Goal: Book appointment/travel/reservation

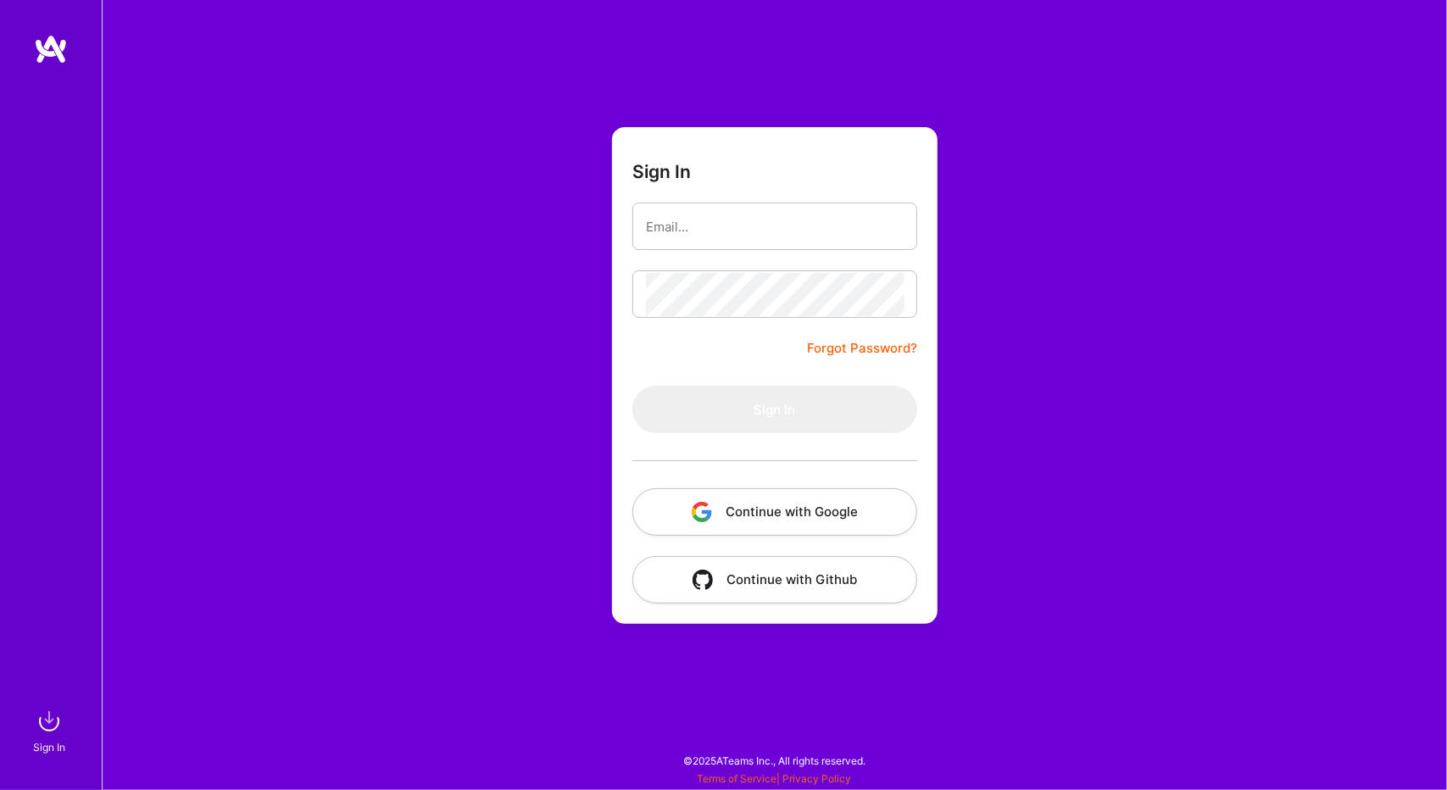
click at [768, 509] on button "Continue with Google" at bounding box center [775, 511] width 285 height 47
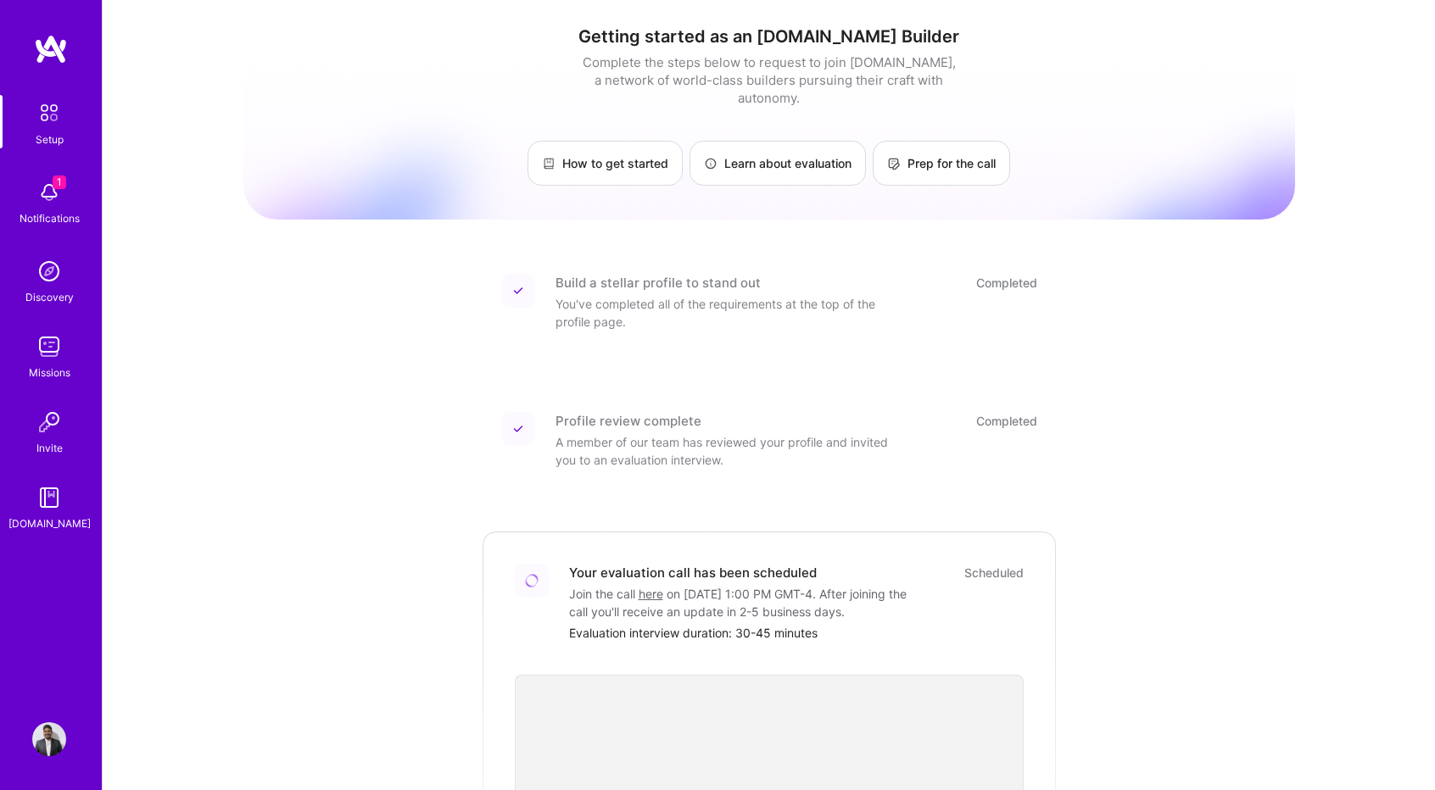
click at [347, 356] on div "Getting started as an A.Team Builder Complete the steps below to request to joi…" at bounding box center [768, 606] width 1051 height 1187
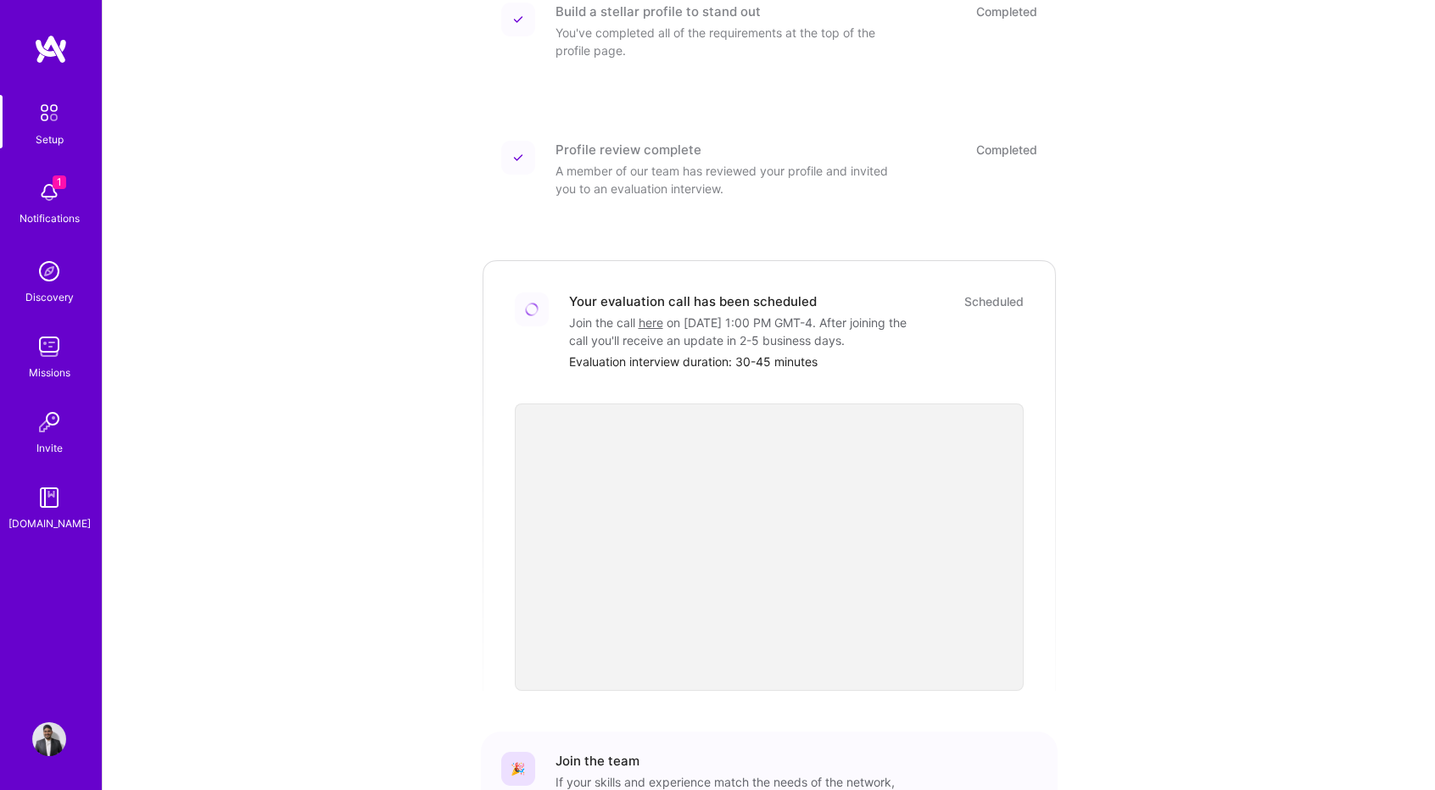
scroll to position [283, 0]
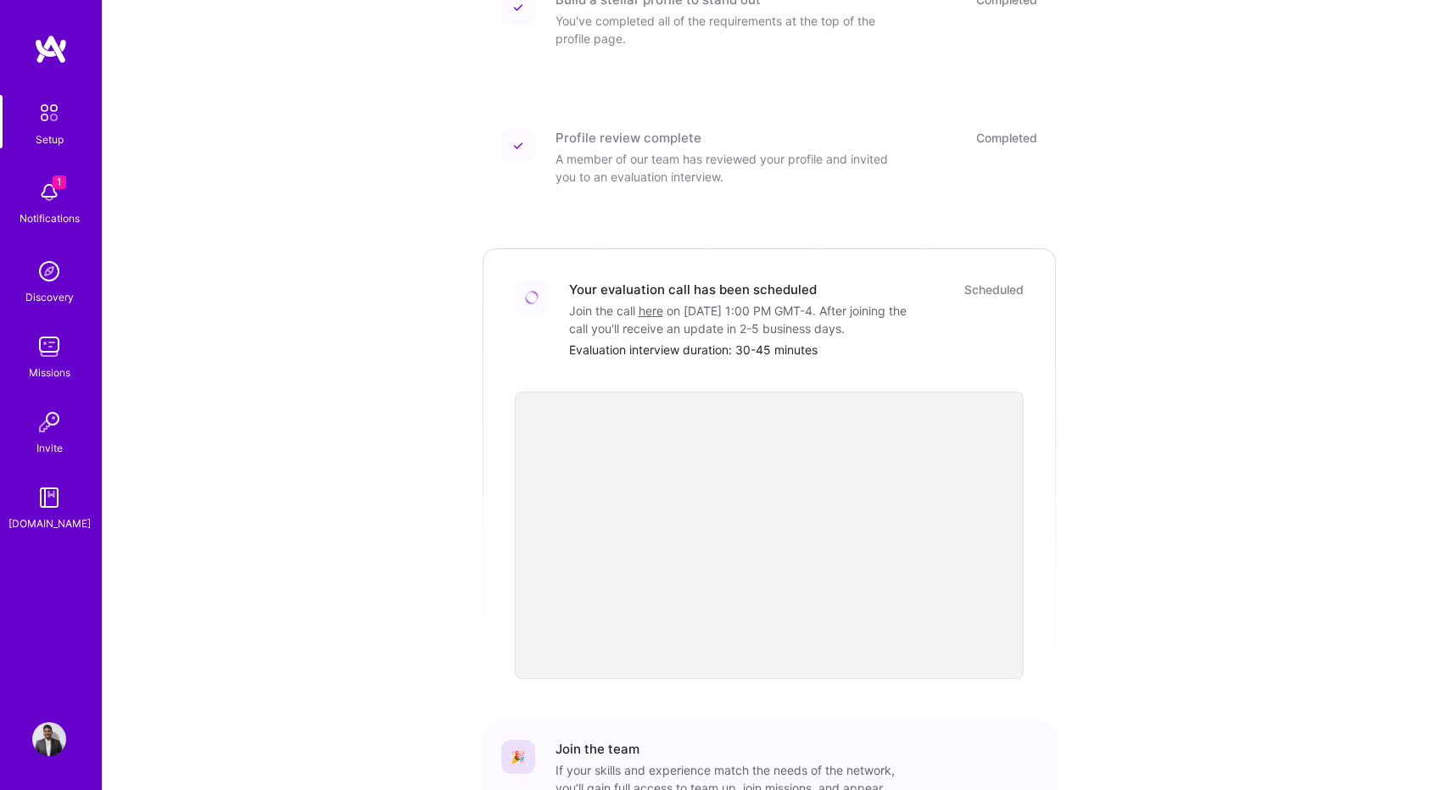
click at [51, 191] on img at bounding box center [49, 193] width 34 height 34
click at [51, 191] on div "Setup 1 Notifications Discovery Missions Invite A.Guide" at bounding box center [51, 314] width 102 height 438
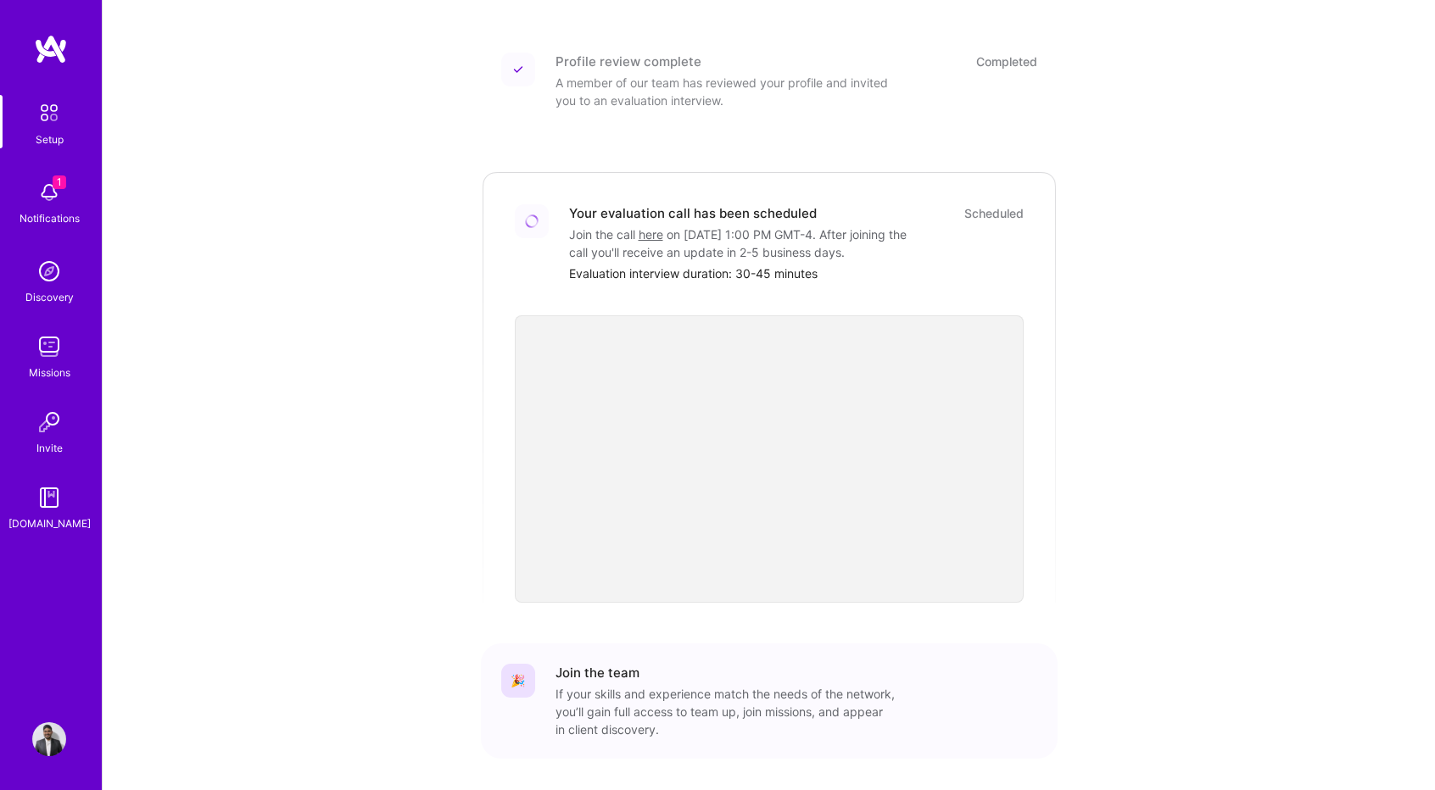
scroll to position [421, 0]
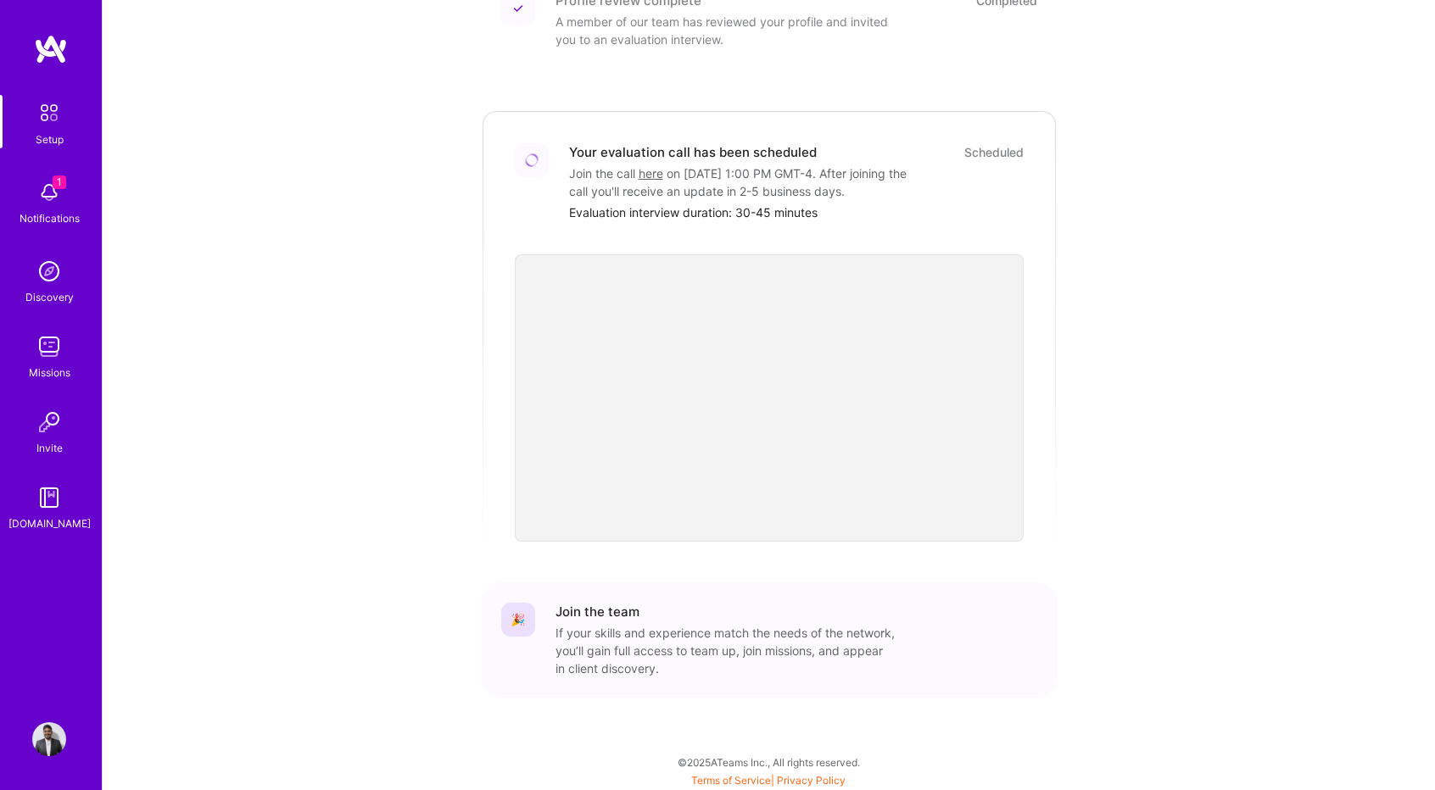
click at [53, 344] on img at bounding box center [49, 347] width 34 height 34
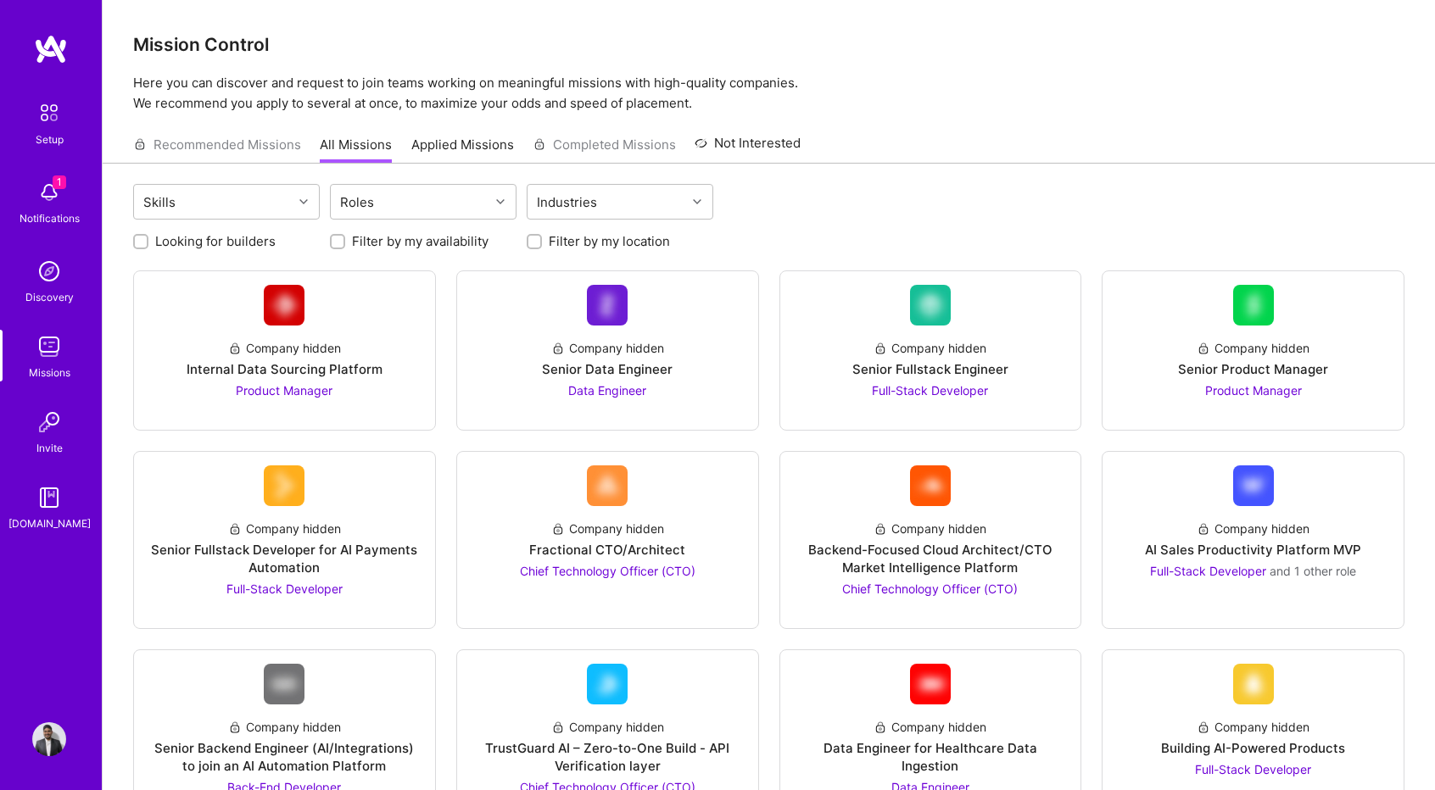
click at [47, 199] on img at bounding box center [49, 193] width 34 height 34
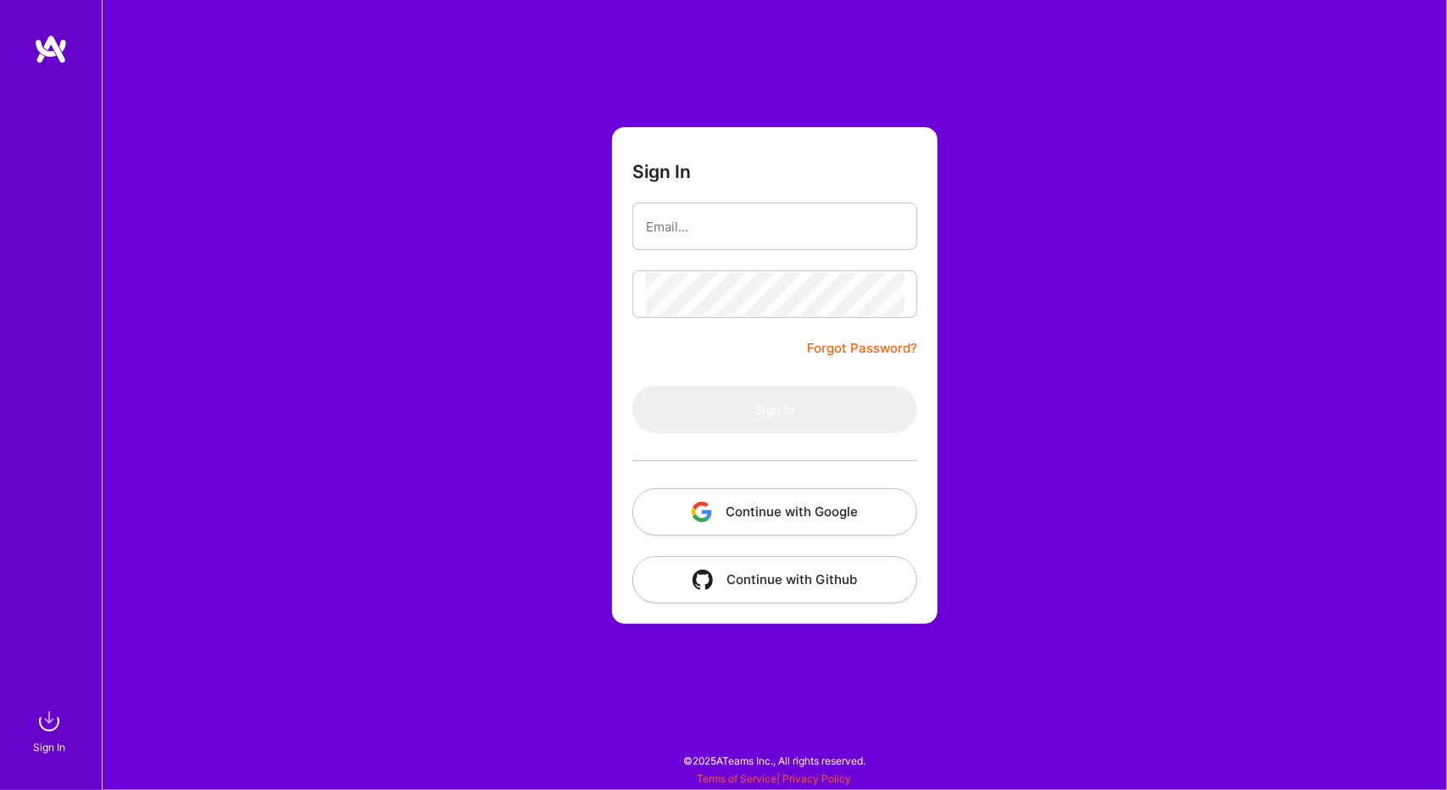
click at [778, 525] on button "Continue with Google" at bounding box center [775, 511] width 285 height 47
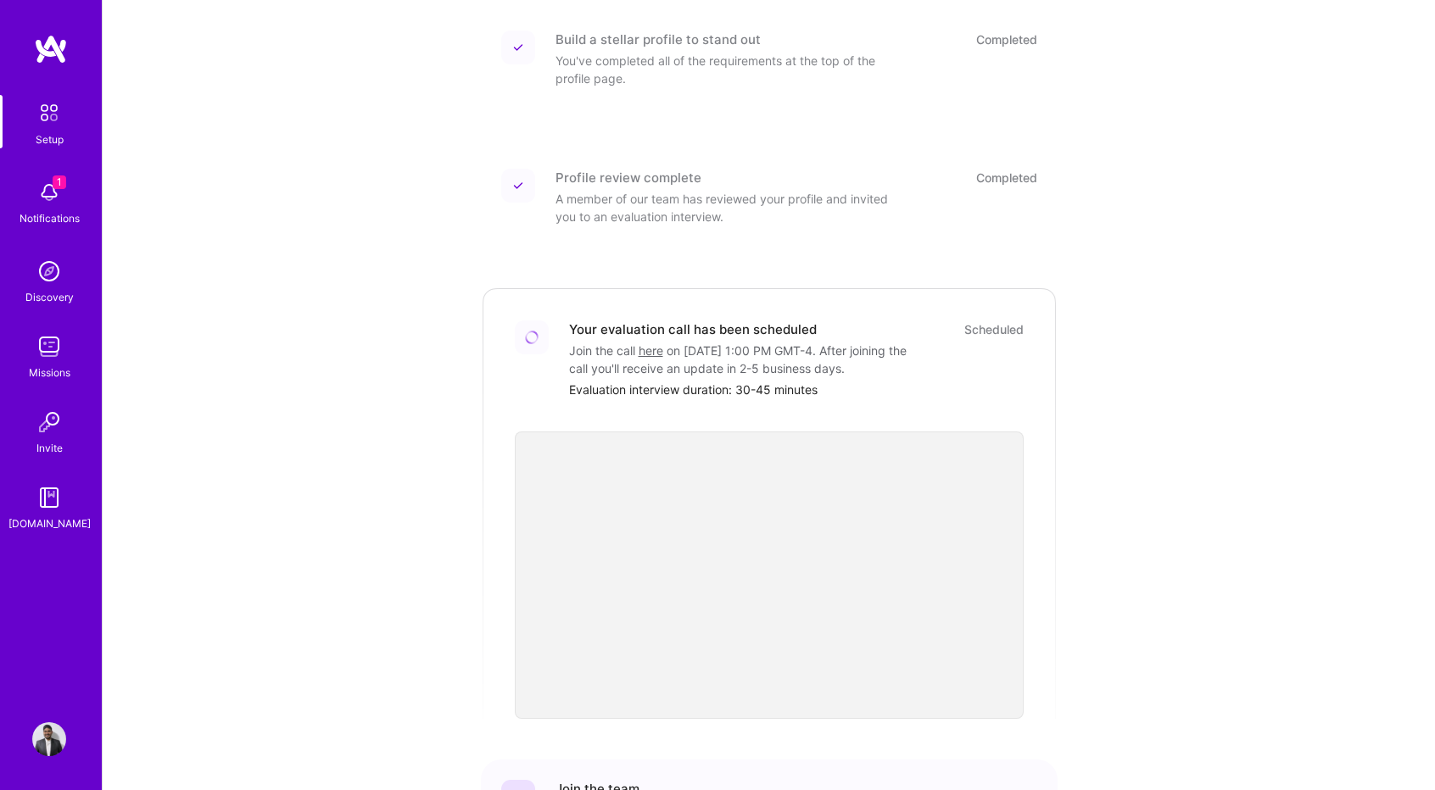
scroll to position [421, 0]
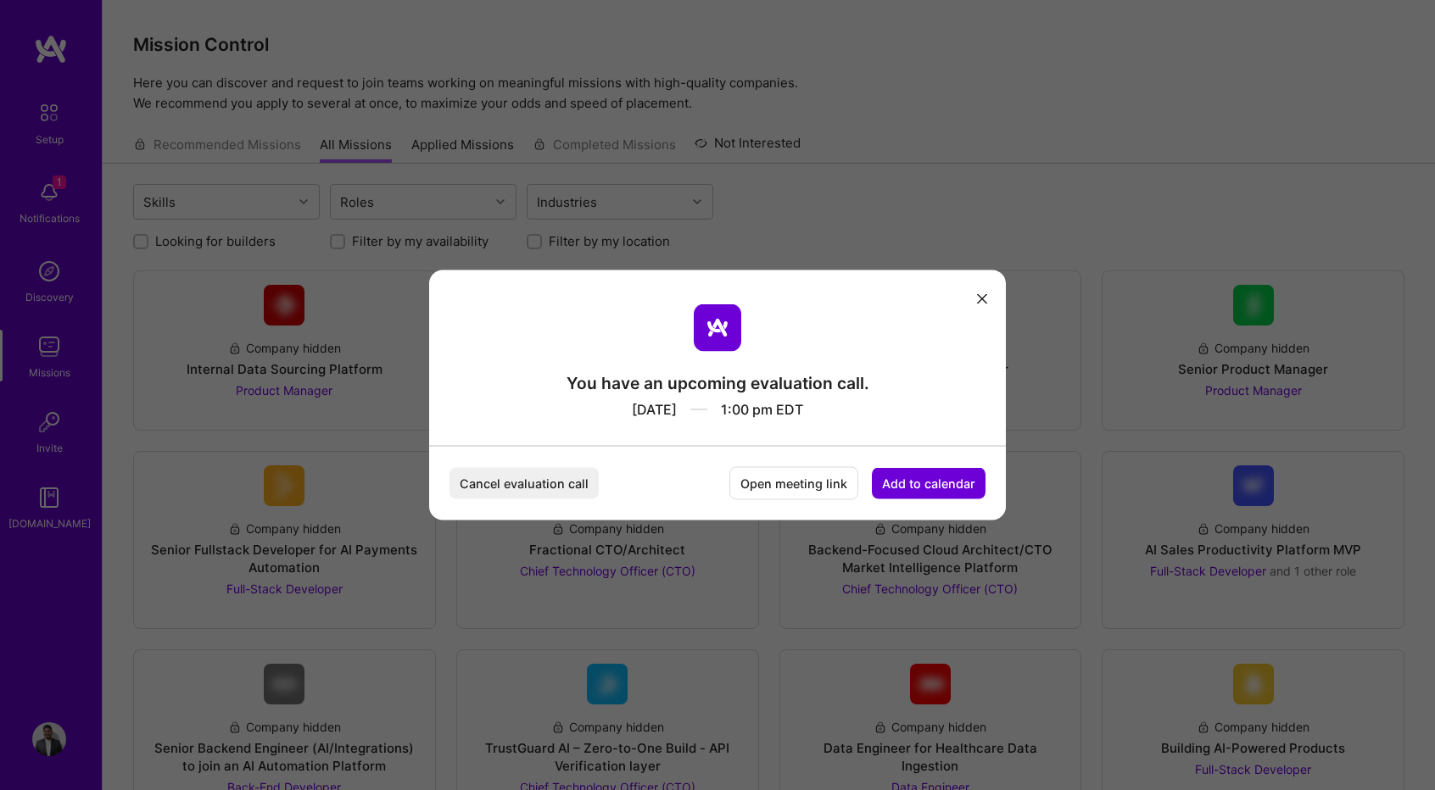
click at [561, 486] on button "Cancel evaluation call" at bounding box center [523, 483] width 149 height 31
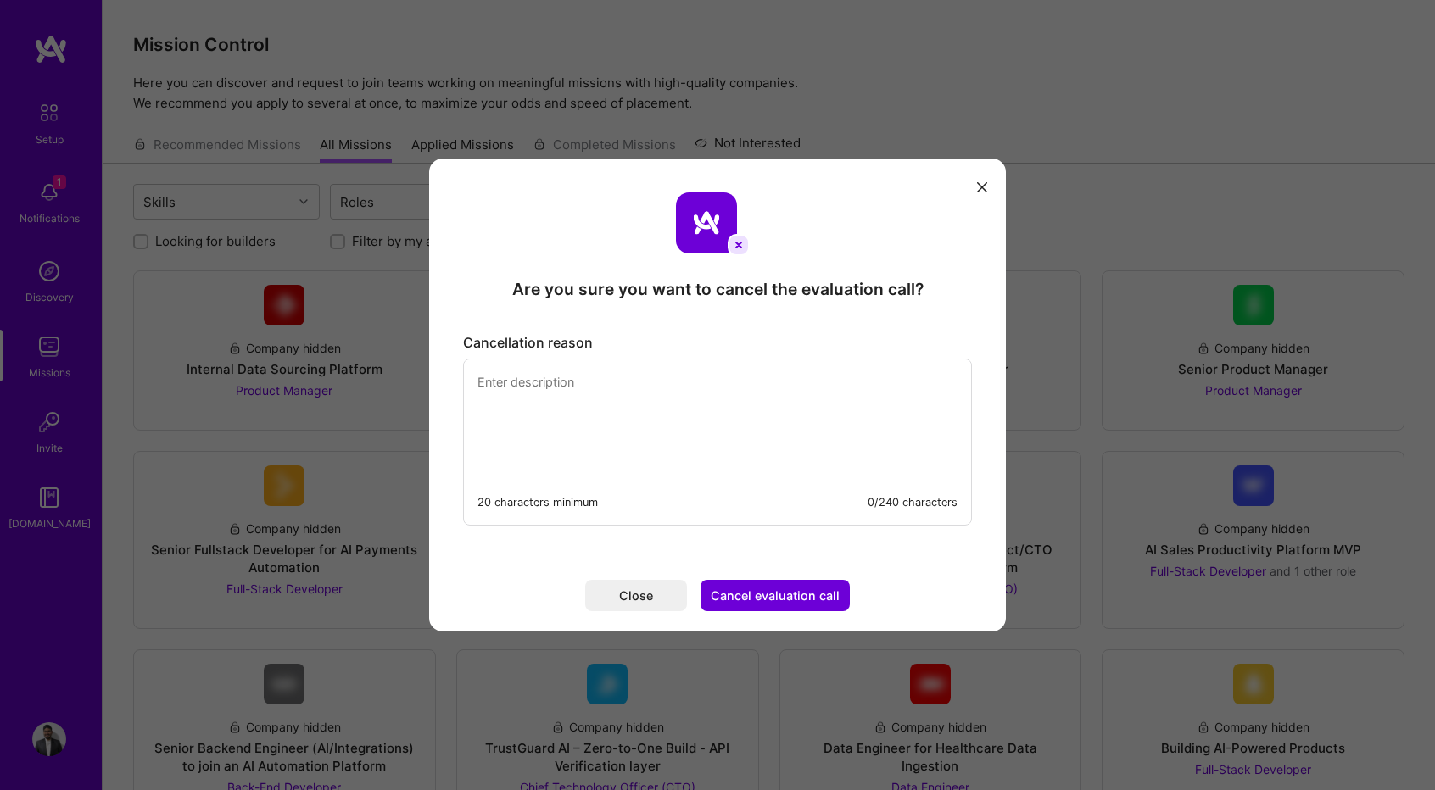
click at [636, 393] on textarea "modal" at bounding box center [717, 418] width 507 height 116
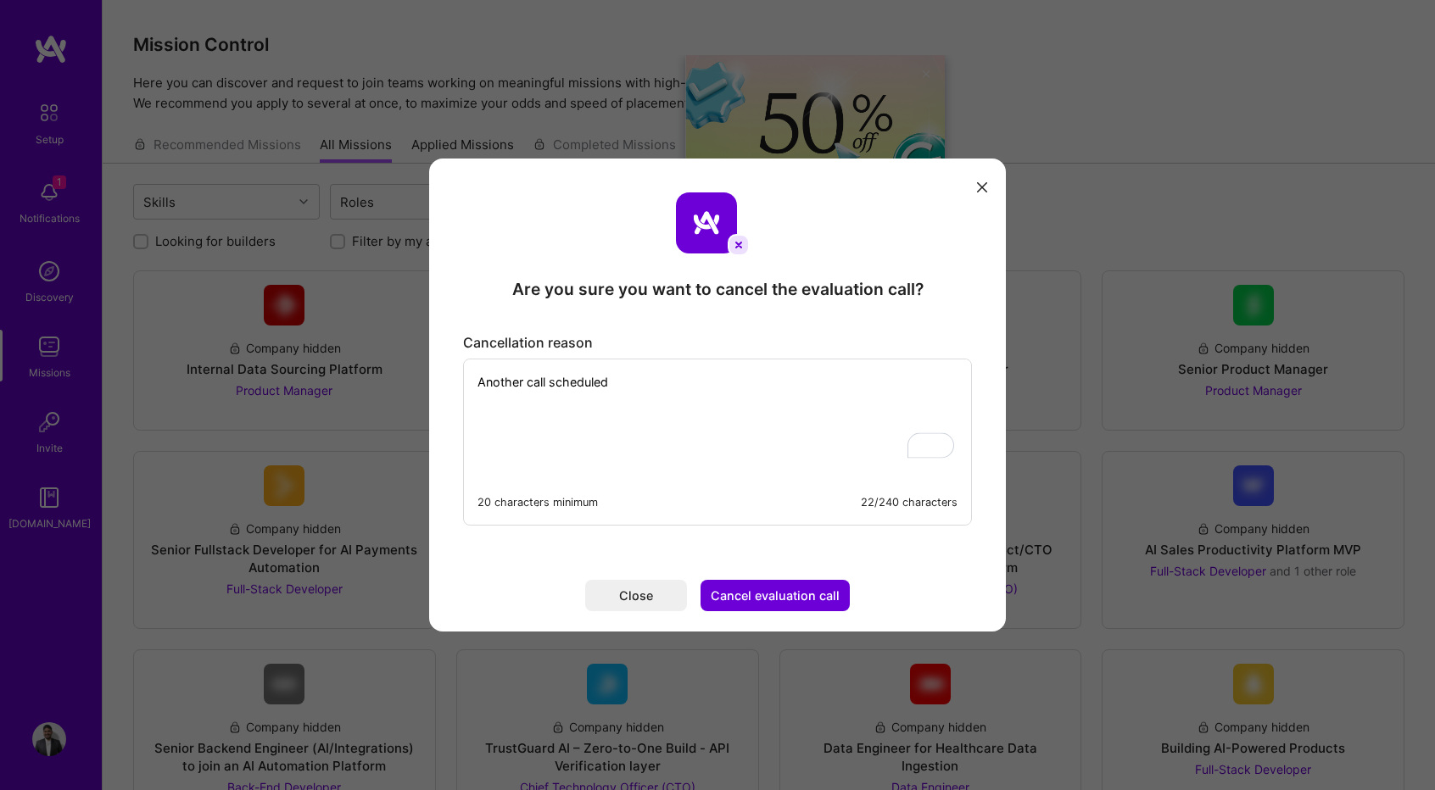
type textarea "Another call scheduled"
click at [762, 592] on button "Cancel evaluation call" at bounding box center [774, 595] width 149 height 31
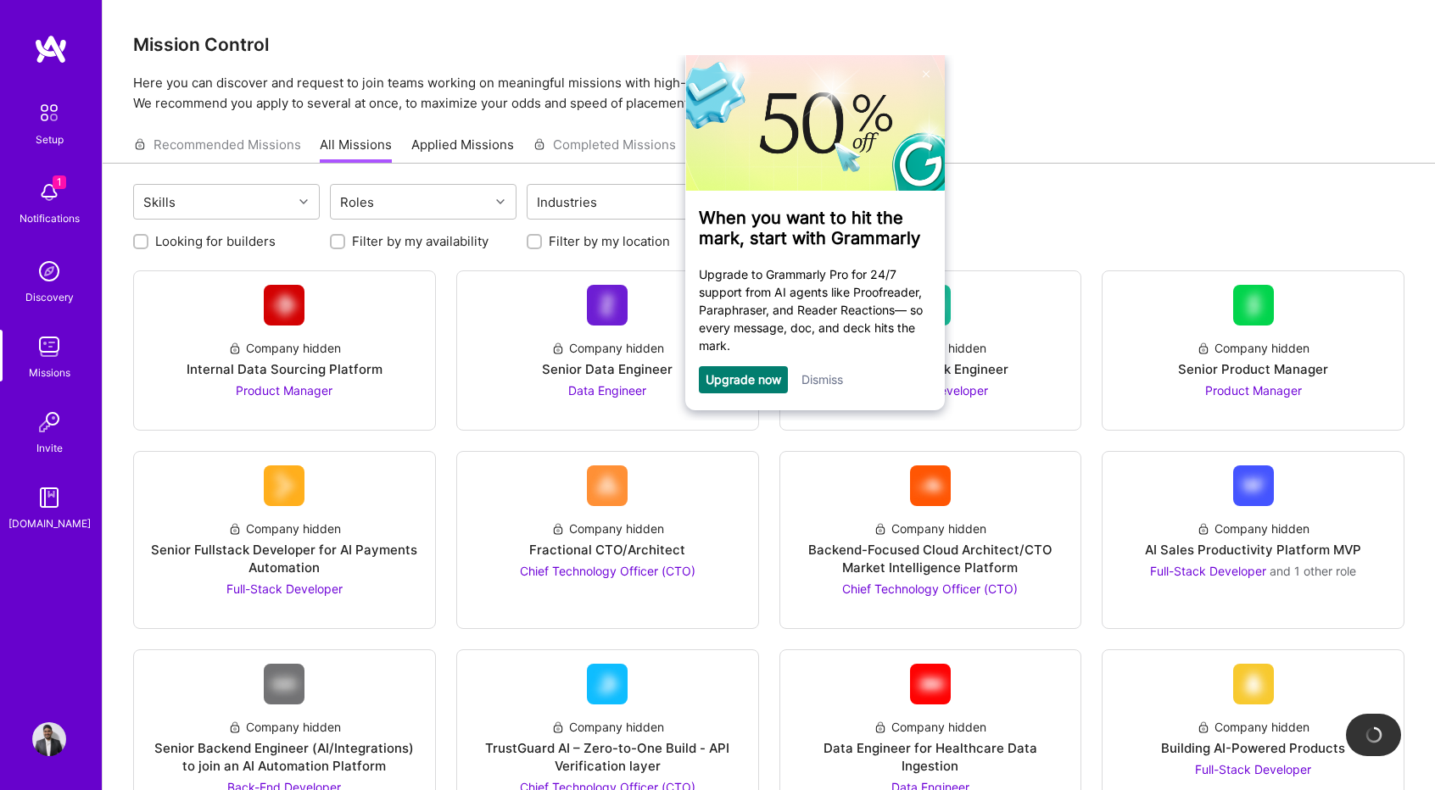
click at [840, 374] on div "Dismiss" at bounding box center [822, 379] width 42 height 27
click at [817, 391] on div "Dismiss" at bounding box center [822, 379] width 42 height 27
click at [41, 112] on img at bounding box center [49, 113] width 36 height 36
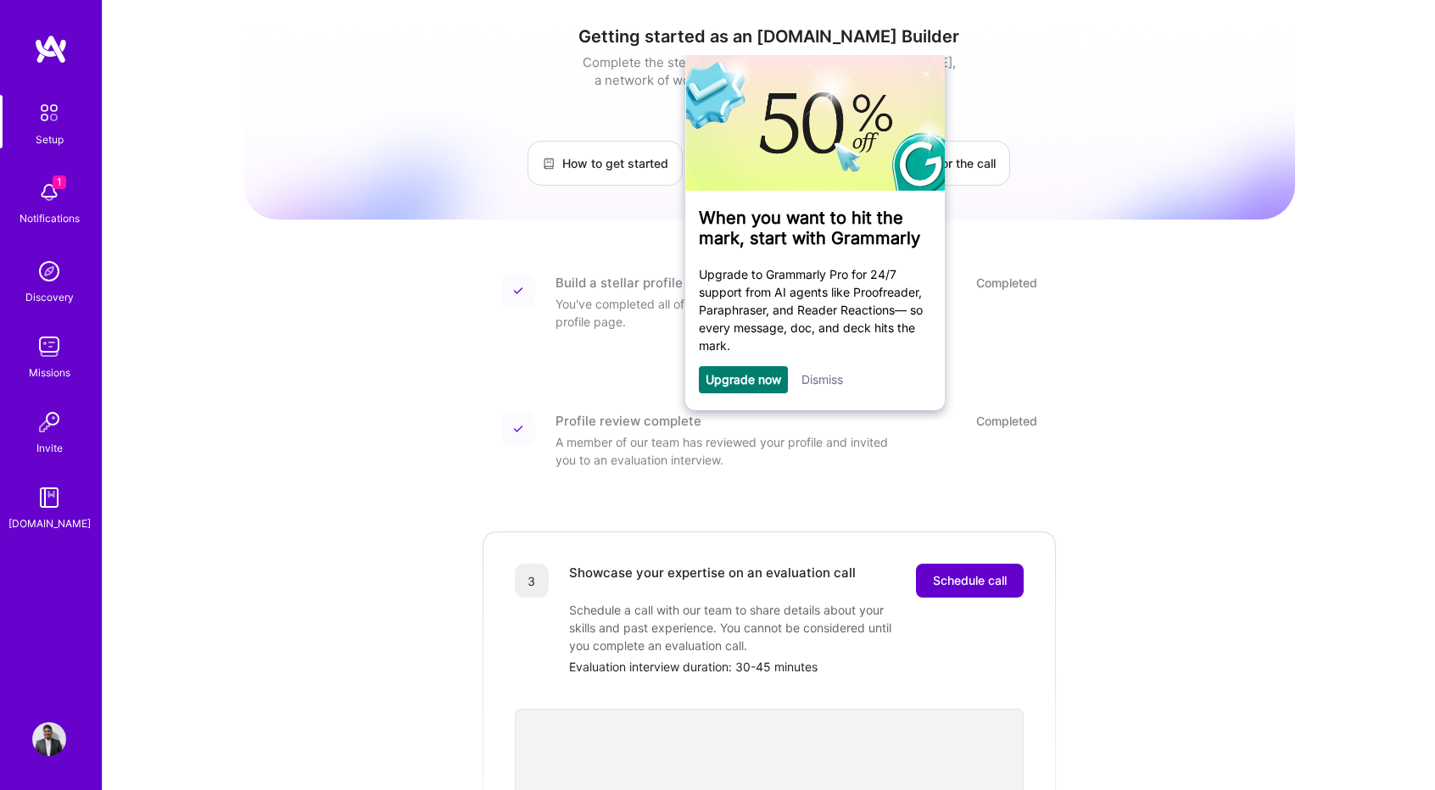
click at [968, 572] on span "Schedule call" at bounding box center [970, 580] width 74 height 17
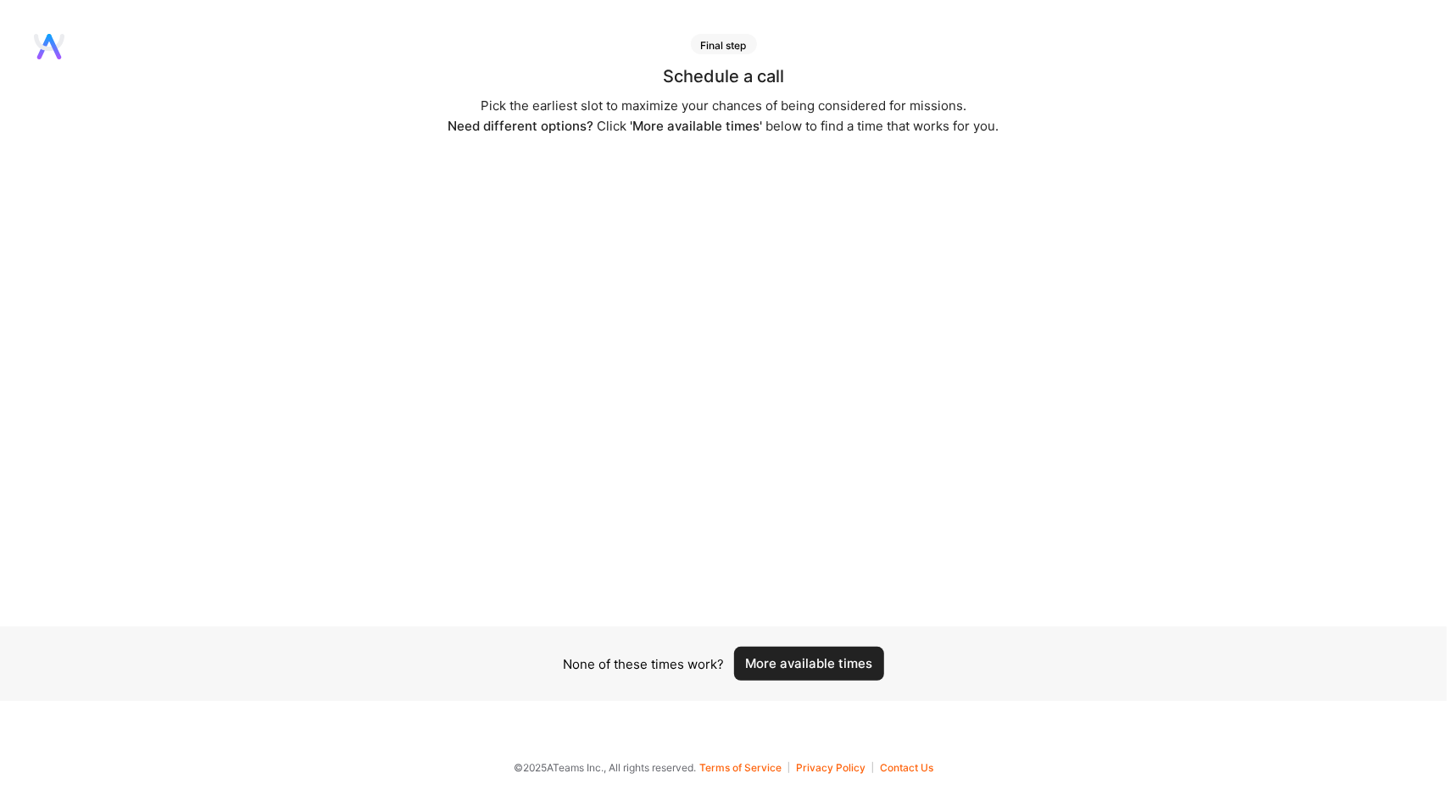
click at [816, 666] on button "More available times" at bounding box center [809, 664] width 150 height 34
